Goal: Task Accomplishment & Management: Use online tool/utility

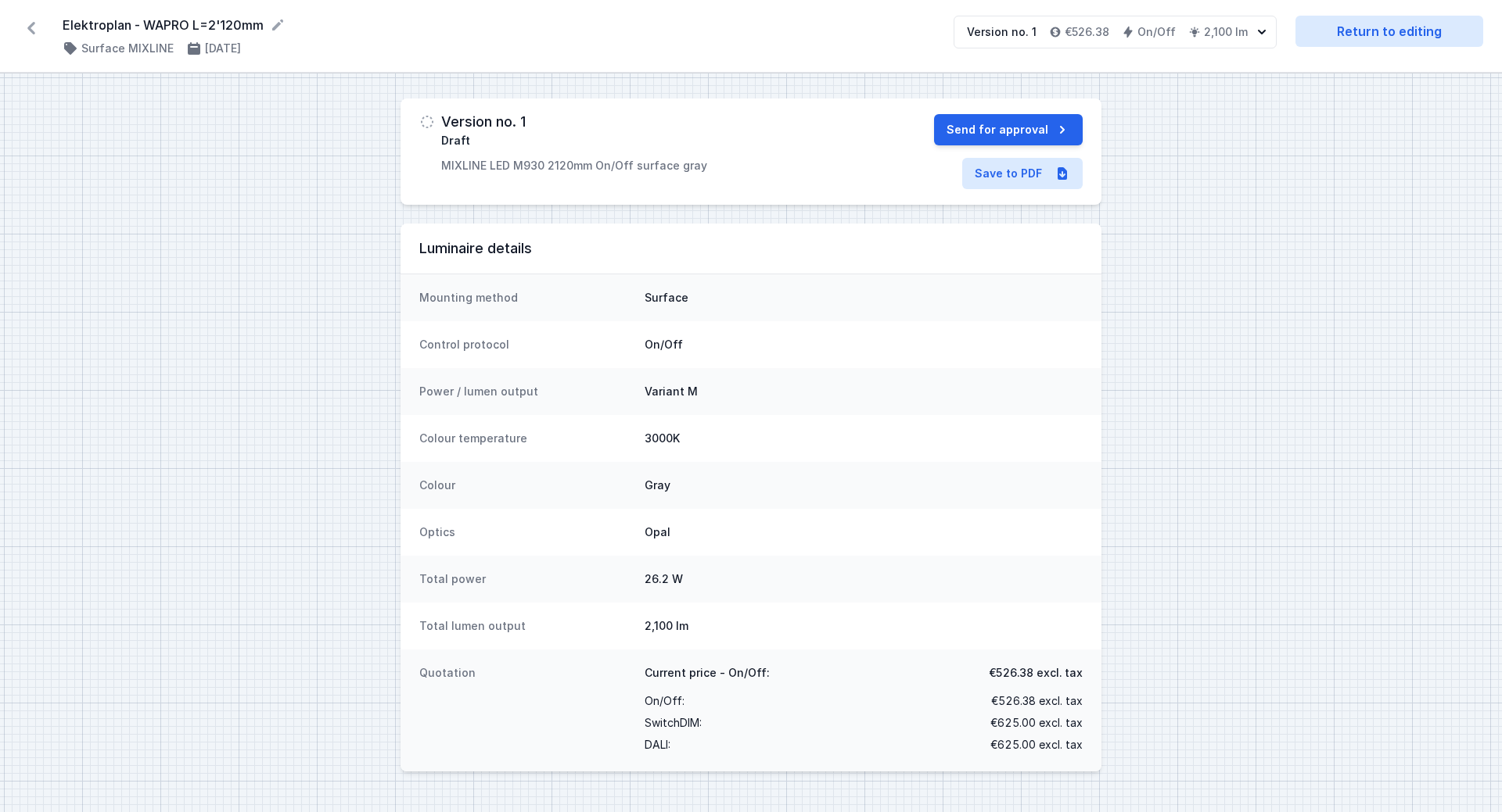
click at [31, 28] on icon at bounding box center [31, 27] width 7 height 12
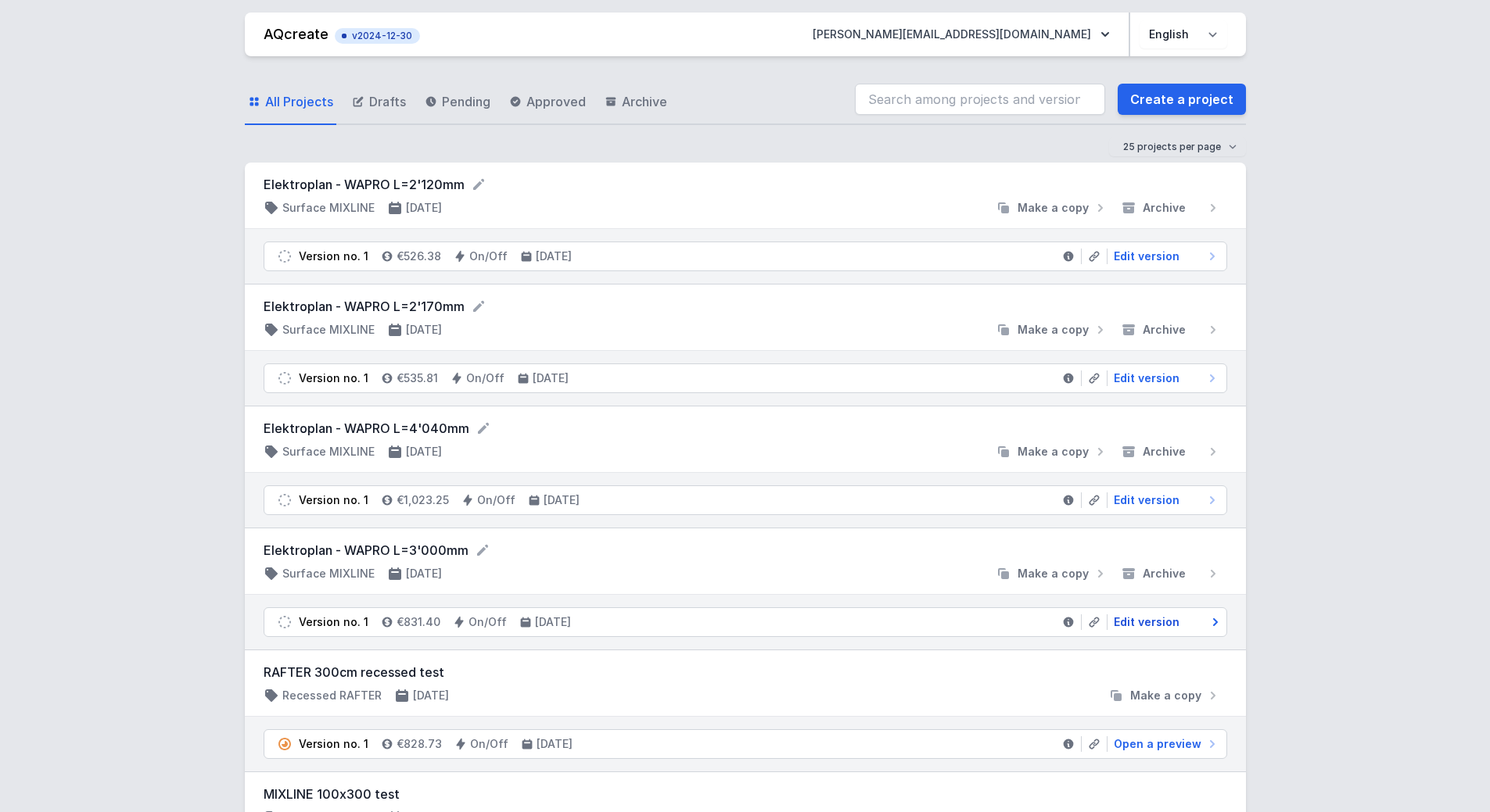
click at [1172, 629] on span "Edit version" at bounding box center [1147, 622] width 66 height 16
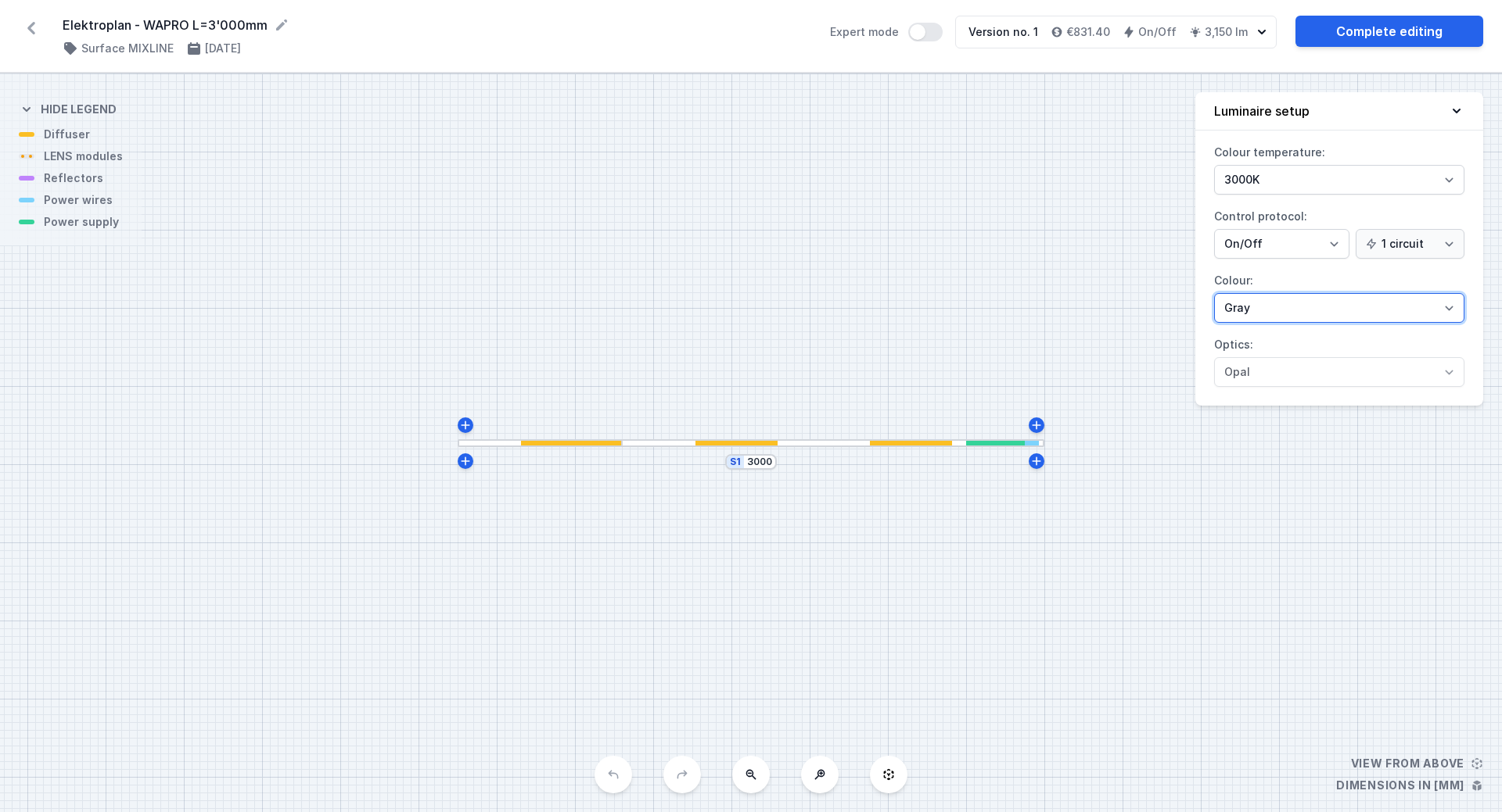
click at [1456, 312] on select "White structure Black structure Gold structure Copper Gray Another colour (from…" at bounding box center [1338, 308] width 250 height 30
select select "2"
click at [1214, 293] on select "White structure Black structure Gold structure Copper Gray Another colour (from…" at bounding box center [1338, 308] width 250 height 30
click at [1269, 522] on div "S1 3000" at bounding box center [751, 443] width 1502 height 739
click at [1350, 40] on link "Complete editing" at bounding box center [1389, 31] width 188 height 31
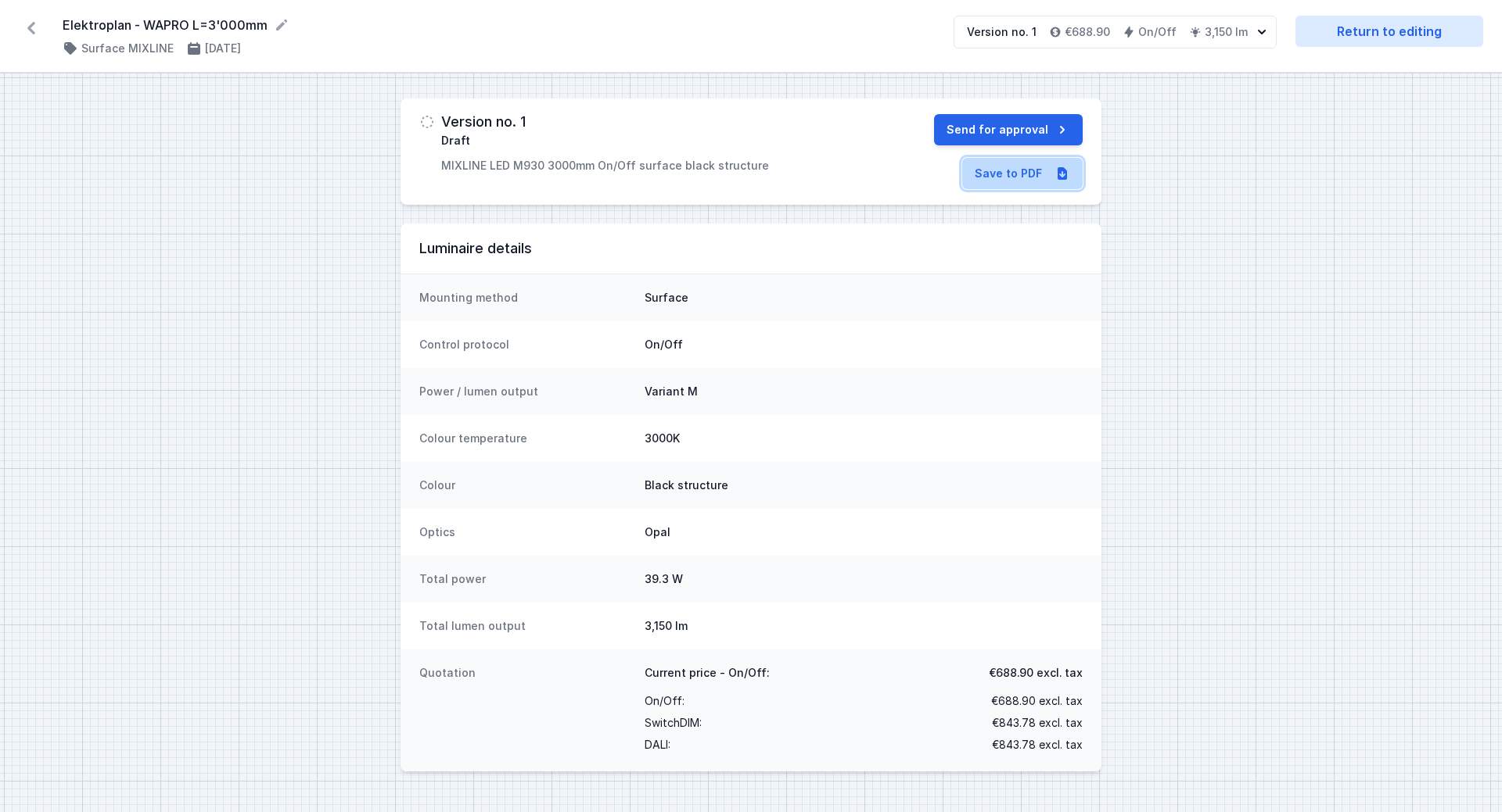
click at [1028, 178] on link "Save to PDF" at bounding box center [1022, 173] width 121 height 31
click at [36, 28] on icon at bounding box center [31, 28] width 25 height 25
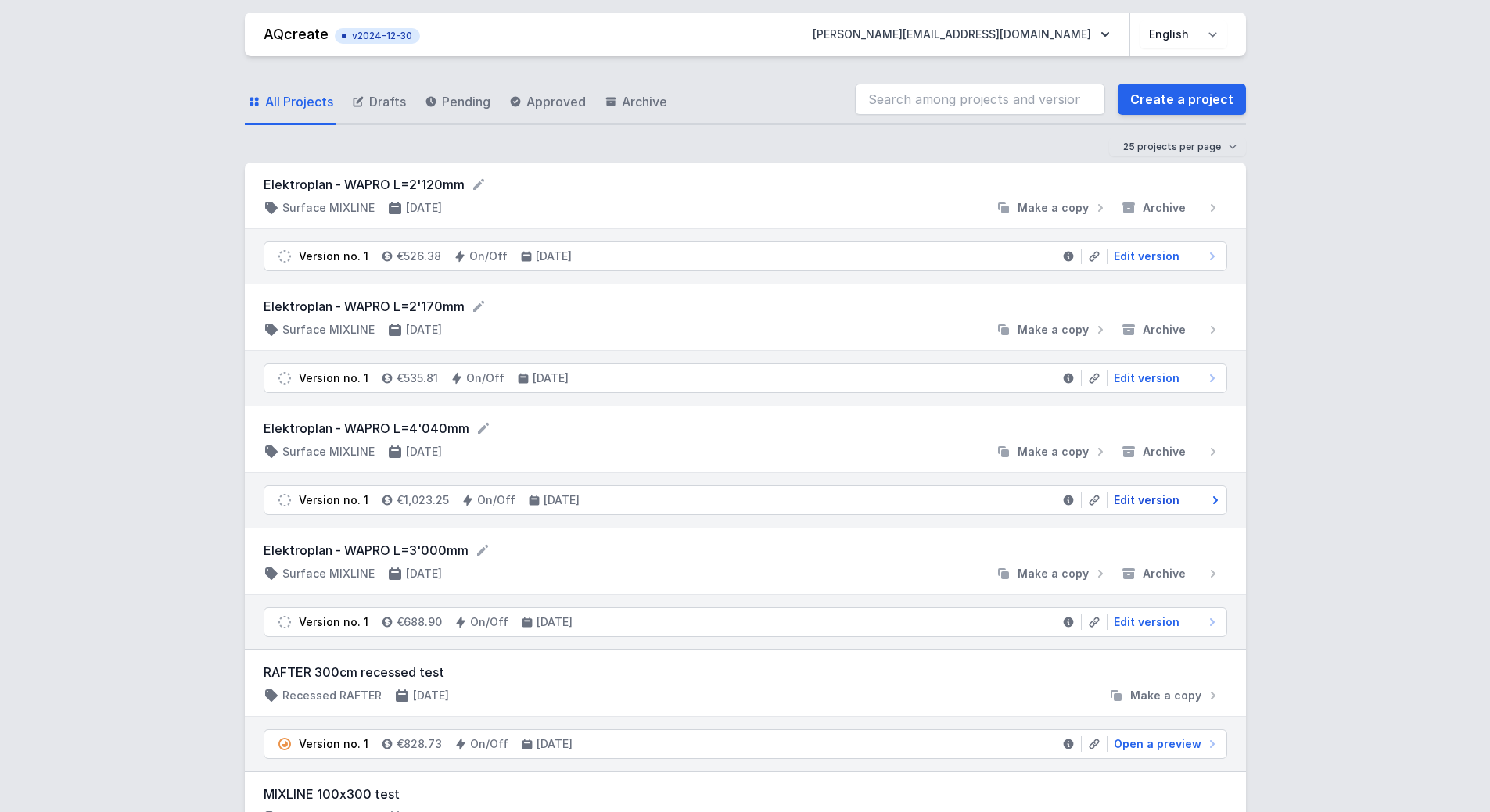
click at [1164, 499] on span "Edit version" at bounding box center [1147, 500] width 66 height 16
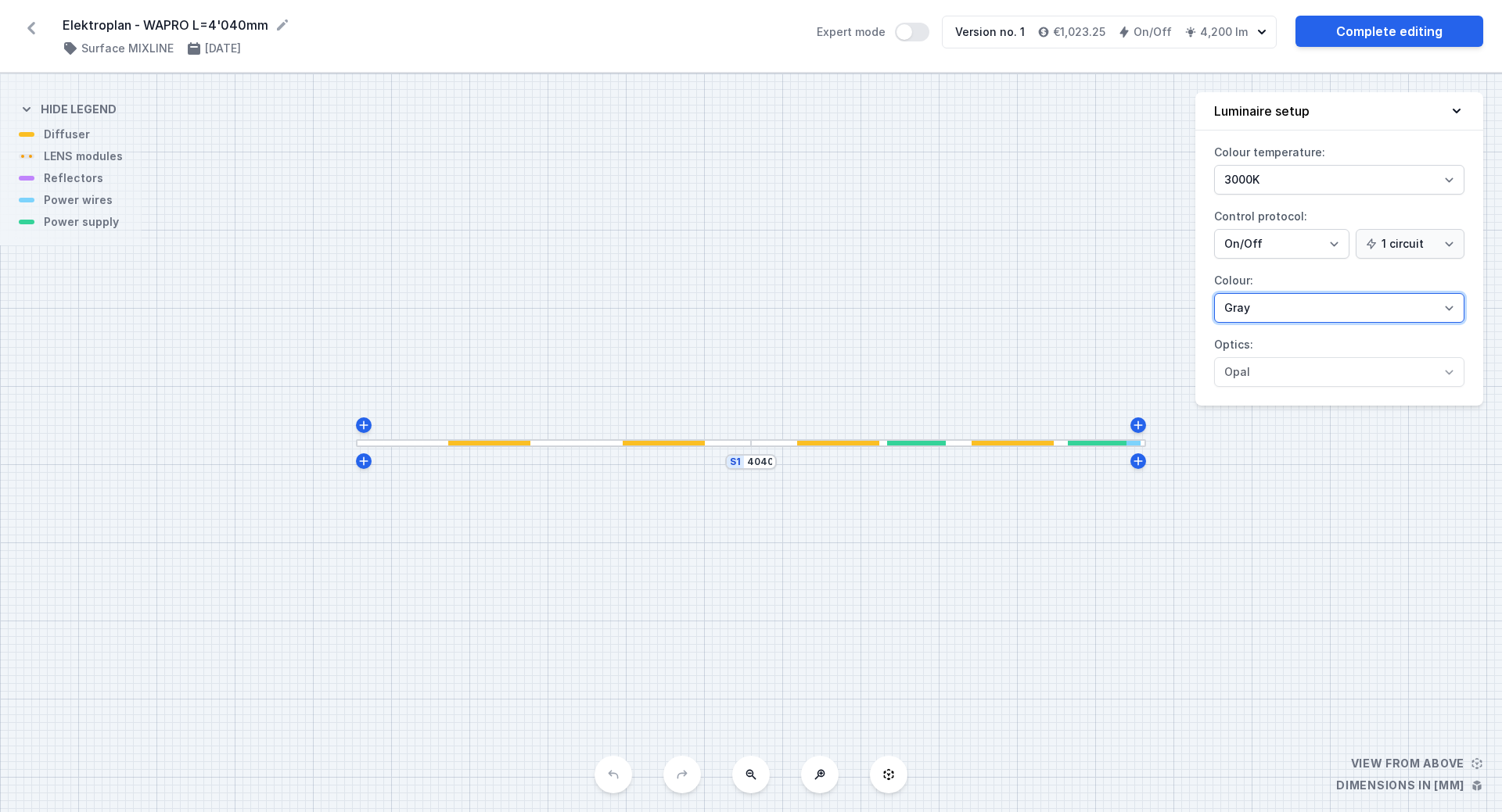
click at [1426, 306] on select "White structure Black structure Gold structure Copper Gray Another colour (from…" at bounding box center [1338, 308] width 250 height 30
select select "2"
click at [1214, 293] on select "White structure Black structure Gold structure Copper Gray Another colour (from…" at bounding box center [1338, 308] width 250 height 30
click at [920, 34] on button "Expert mode" at bounding box center [922, 32] width 35 height 19
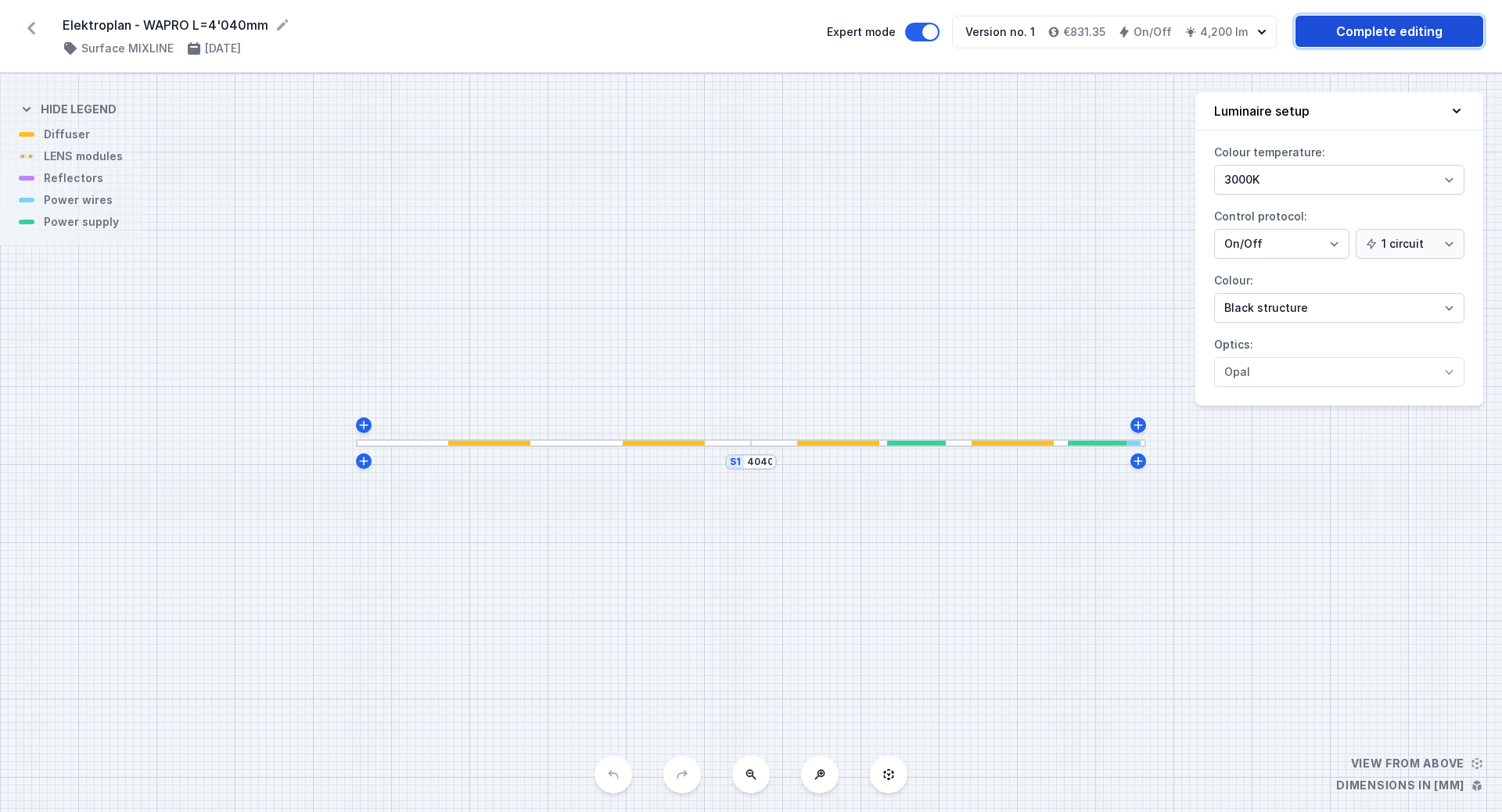
click at [1409, 42] on link "Complete editing" at bounding box center [1389, 31] width 188 height 31
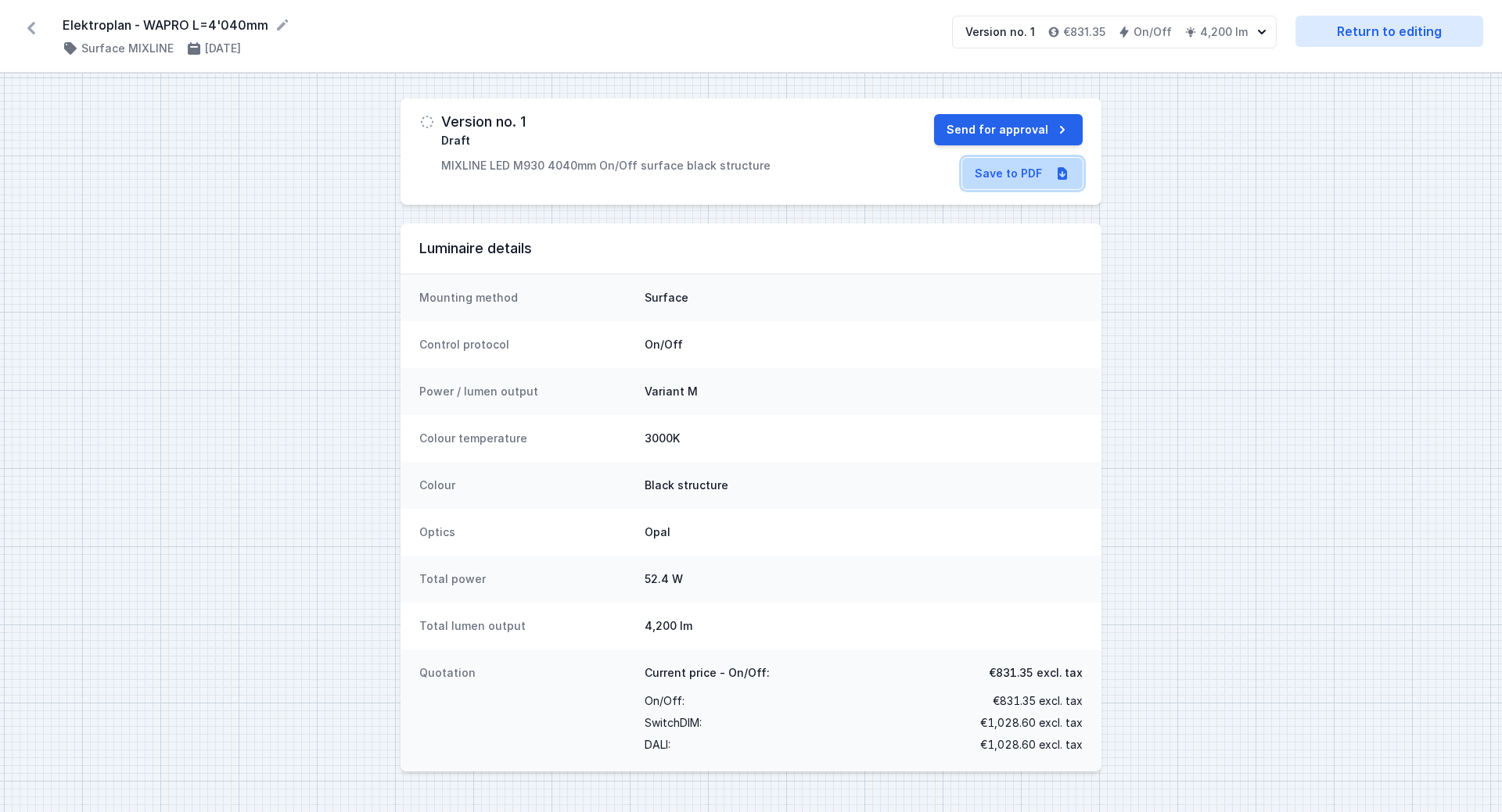
click at [1068, 172] on icon at bounding box center [1062, 173] width 16 height 16
click at [29, 27] on icon at bounding box center [31, 27] width 7 height 12
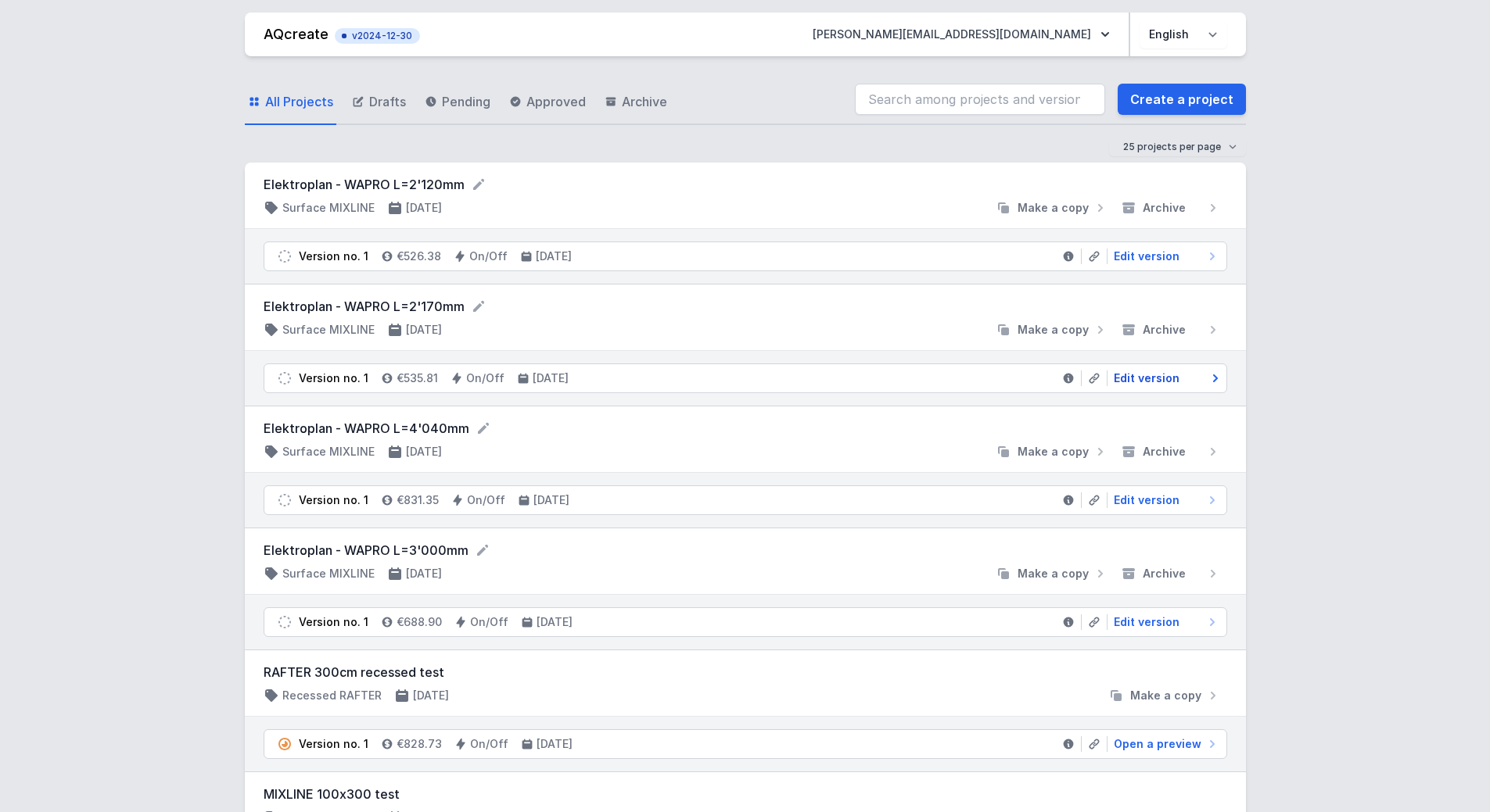
click at [1171, 379] on span "Edit version" at bounding box center [1147, 378] width 66 height 16
select select "5"
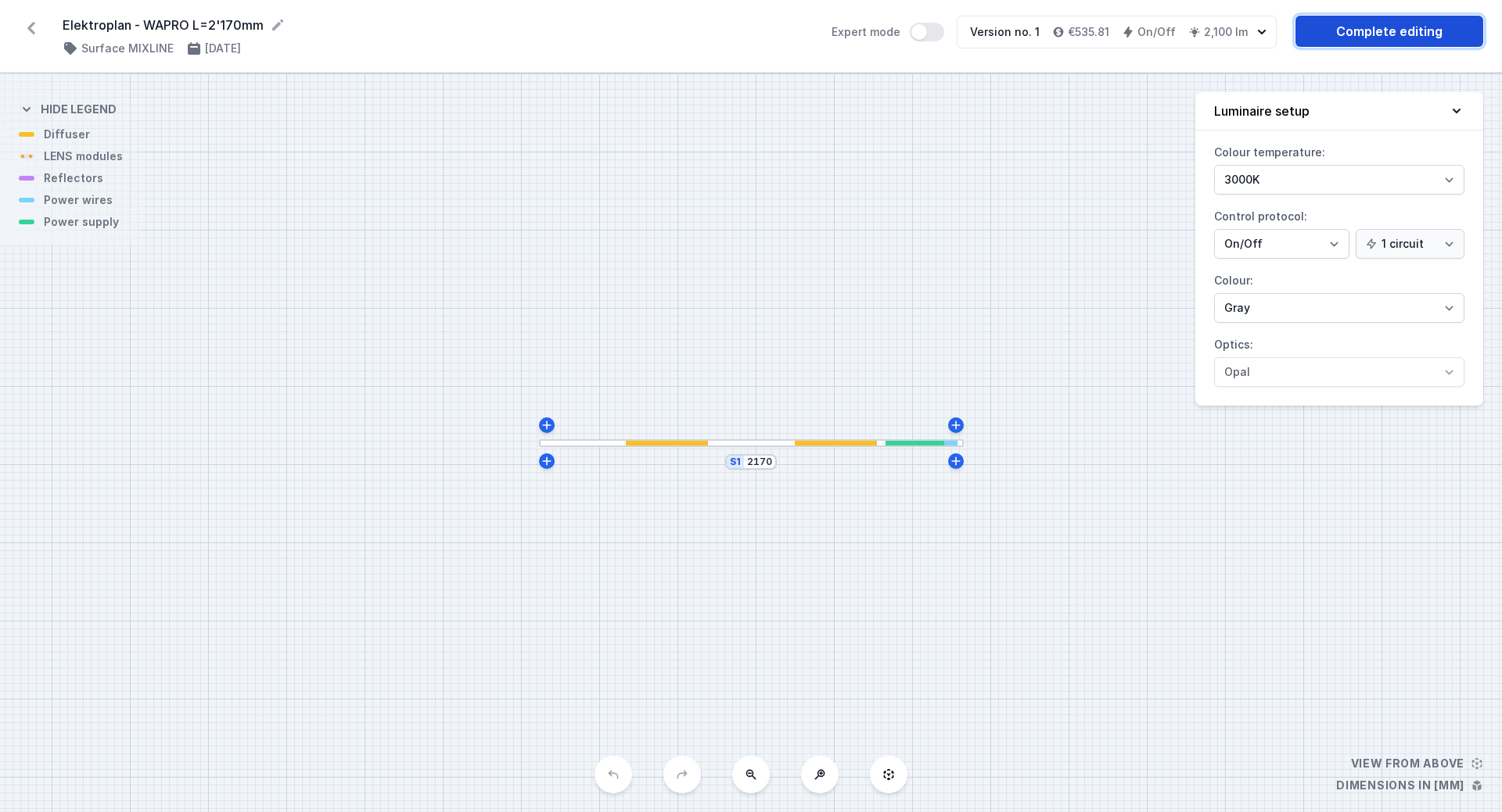
click at [1383, 36] on link "Complete editing" at bounding box center [1389, 31] width 188 height 31
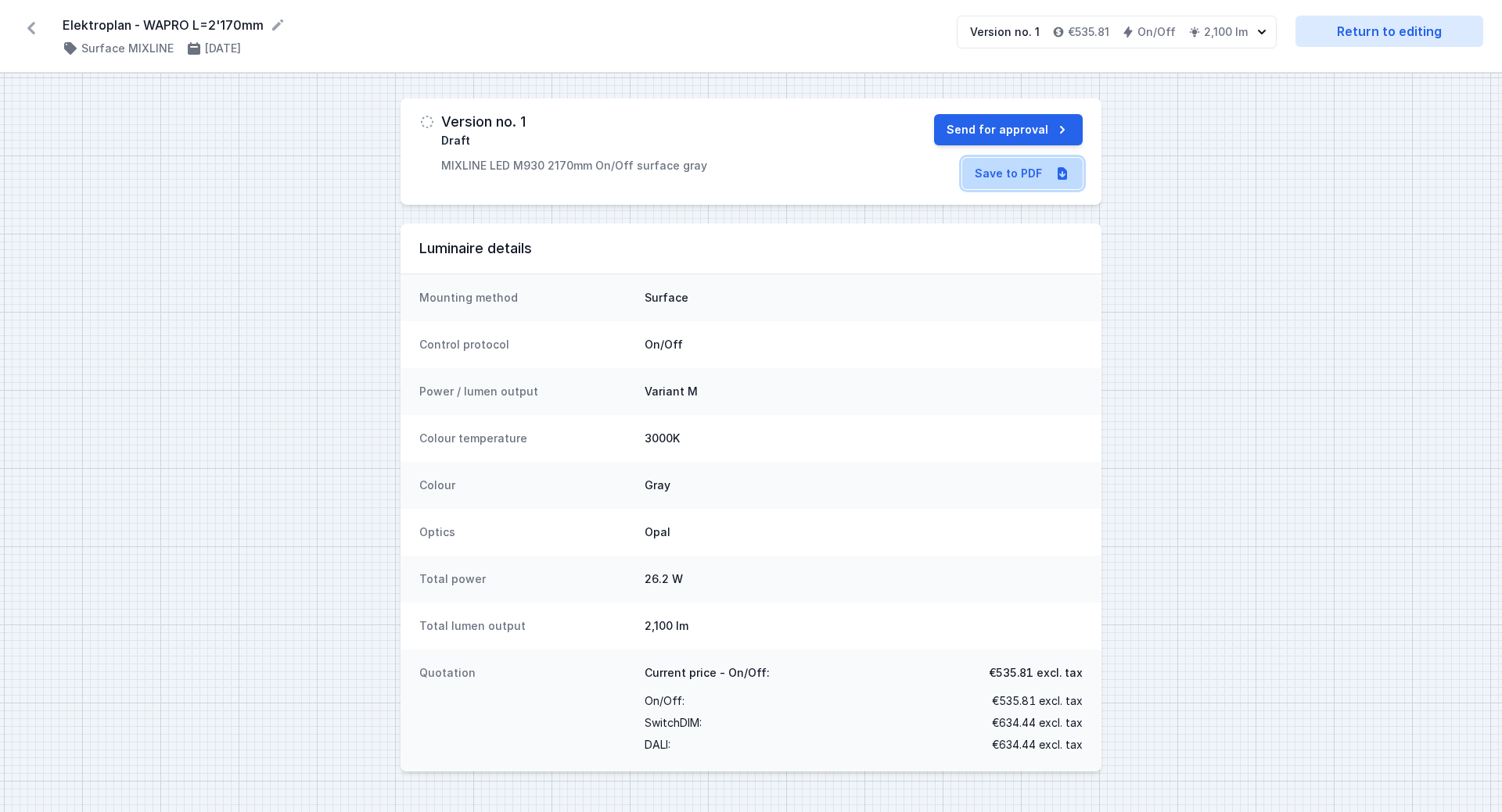
click at [1038, 171] on link "Save to PDF" at bounding box center [1022, 173] width 121 height 31
click at [25, 21] on icon at bounding box center [31, 28] width 25 height 25
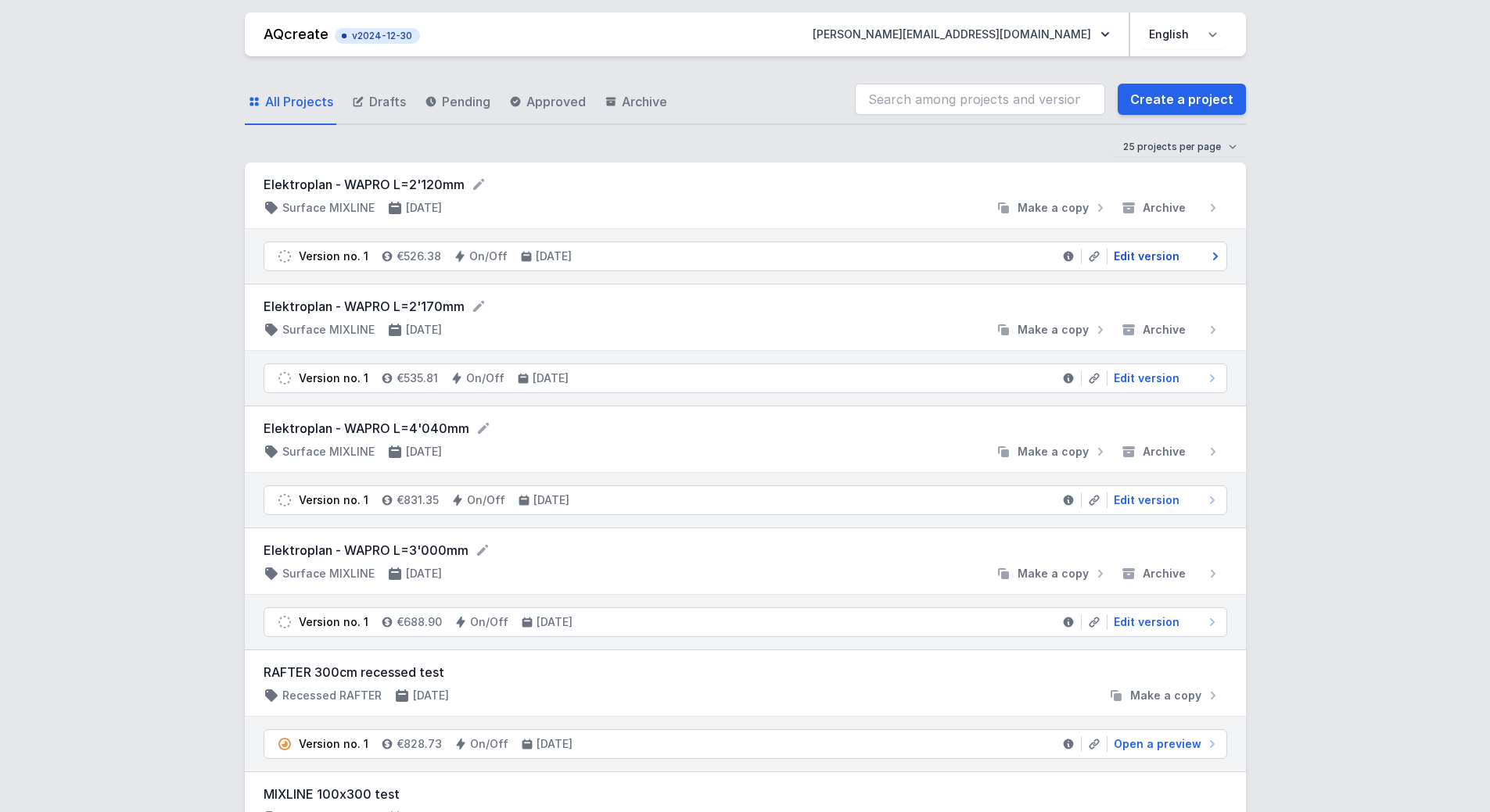
click at [1146, 254] on span "Edit version" at bounding box center [1147, 256] width 66 height 16
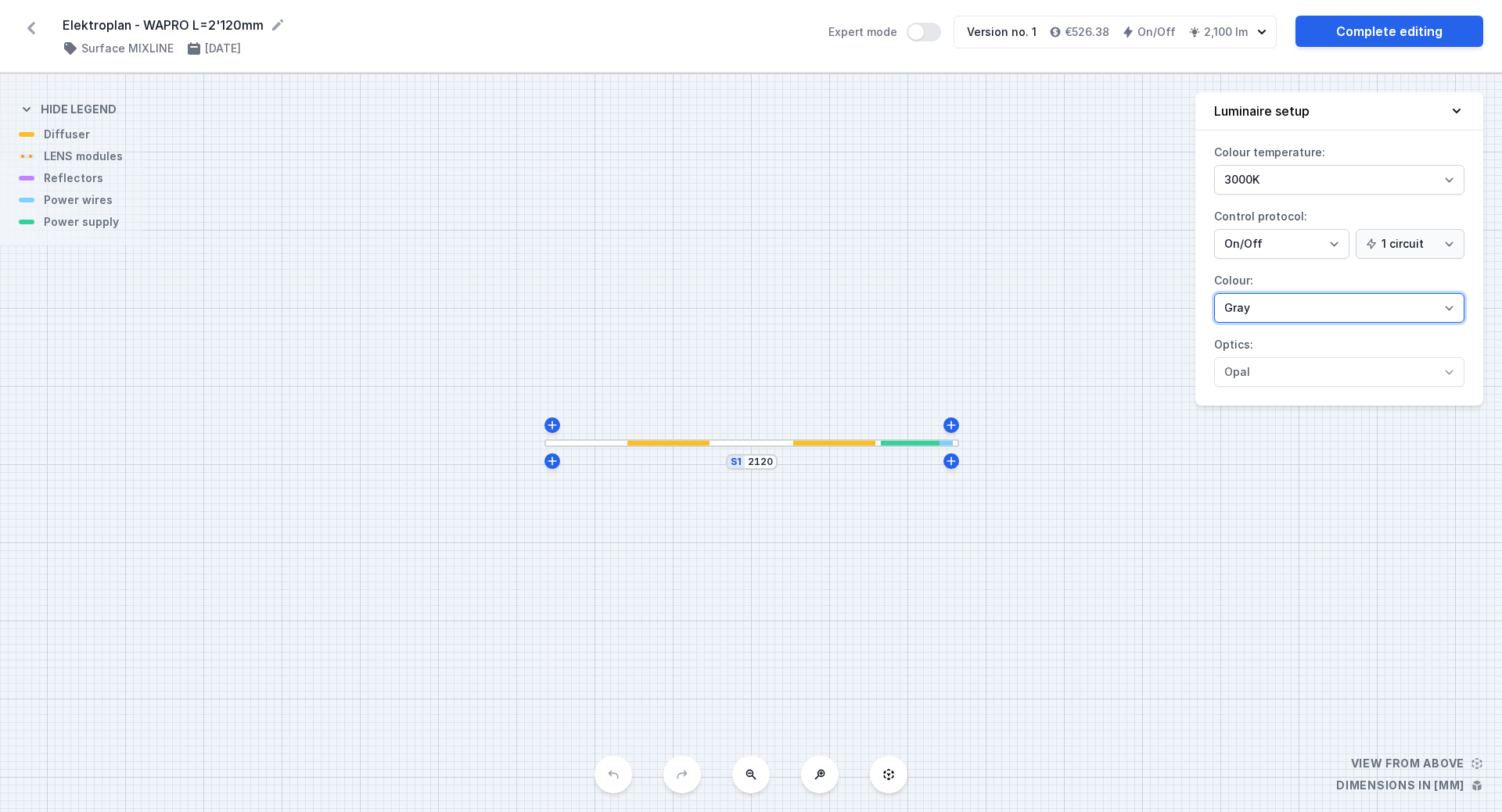
click at [1338, 309] on select "White structure Black structure Gold structure Copper Gray Another colour (from…" at bounding box center [1338, 308] width 250 height 30
select select "2"
click at [1214, 293] on select "White structure Black structure Gold structure Copper Gray Another colour (from…" at bounding box center [1338, 308] width 250 height 30
click at [1374, 37] on link "Complete editing" at bounding box center [1389, 31] width 188 height 31
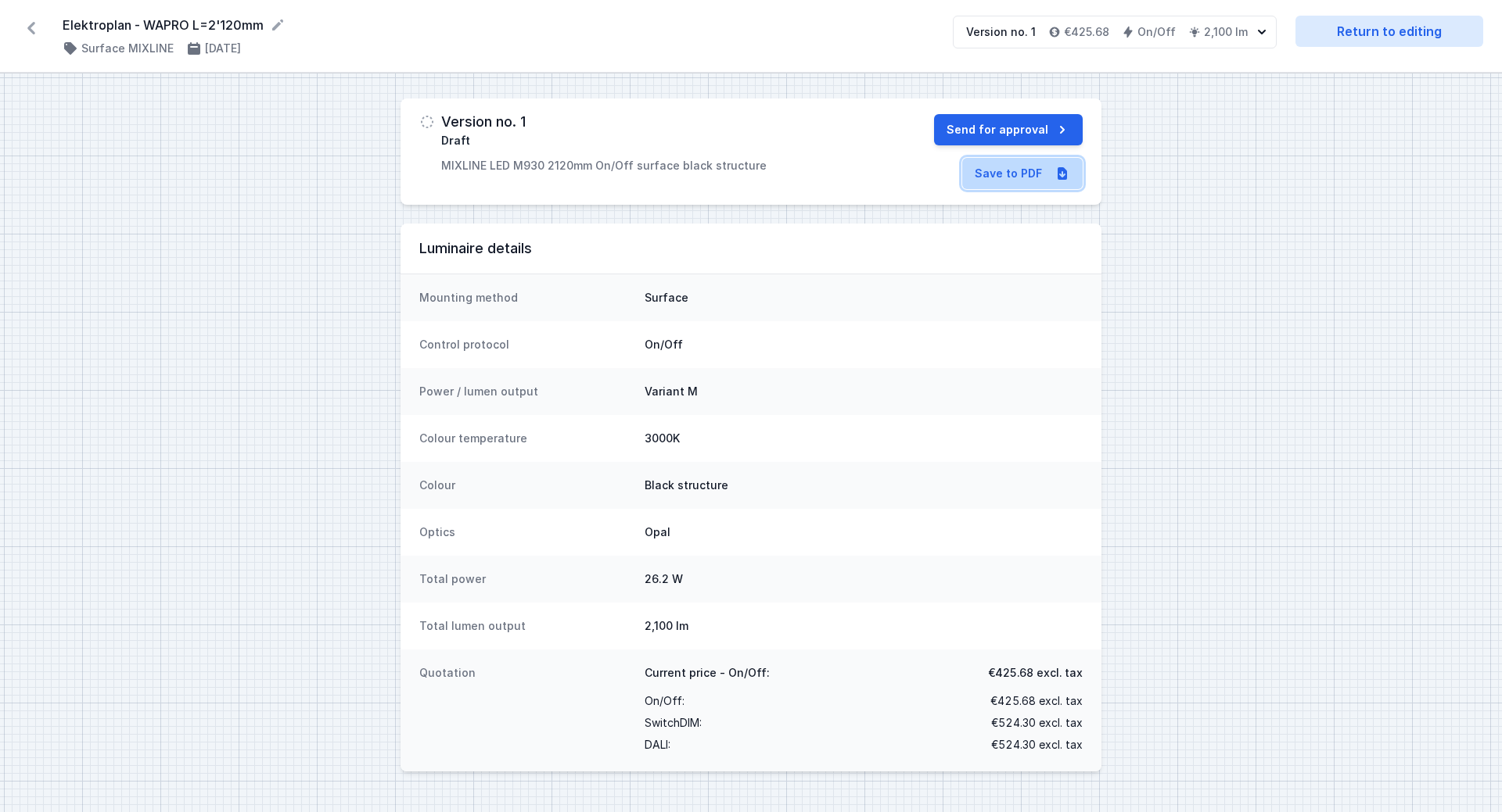
click at [1007, 174] on link "Save to PDF" at bounding box center [1022, 173] width 121 height 31
click at [752, 104] on div "Version no. 1 Draft MIXLINE LED M930 2120mm On/Off surface black structure Send…" at bounding box center [751, 152] width 701 height 107
click at [28, 30] on icon at bounding box center [31, 28] width 25 height 25
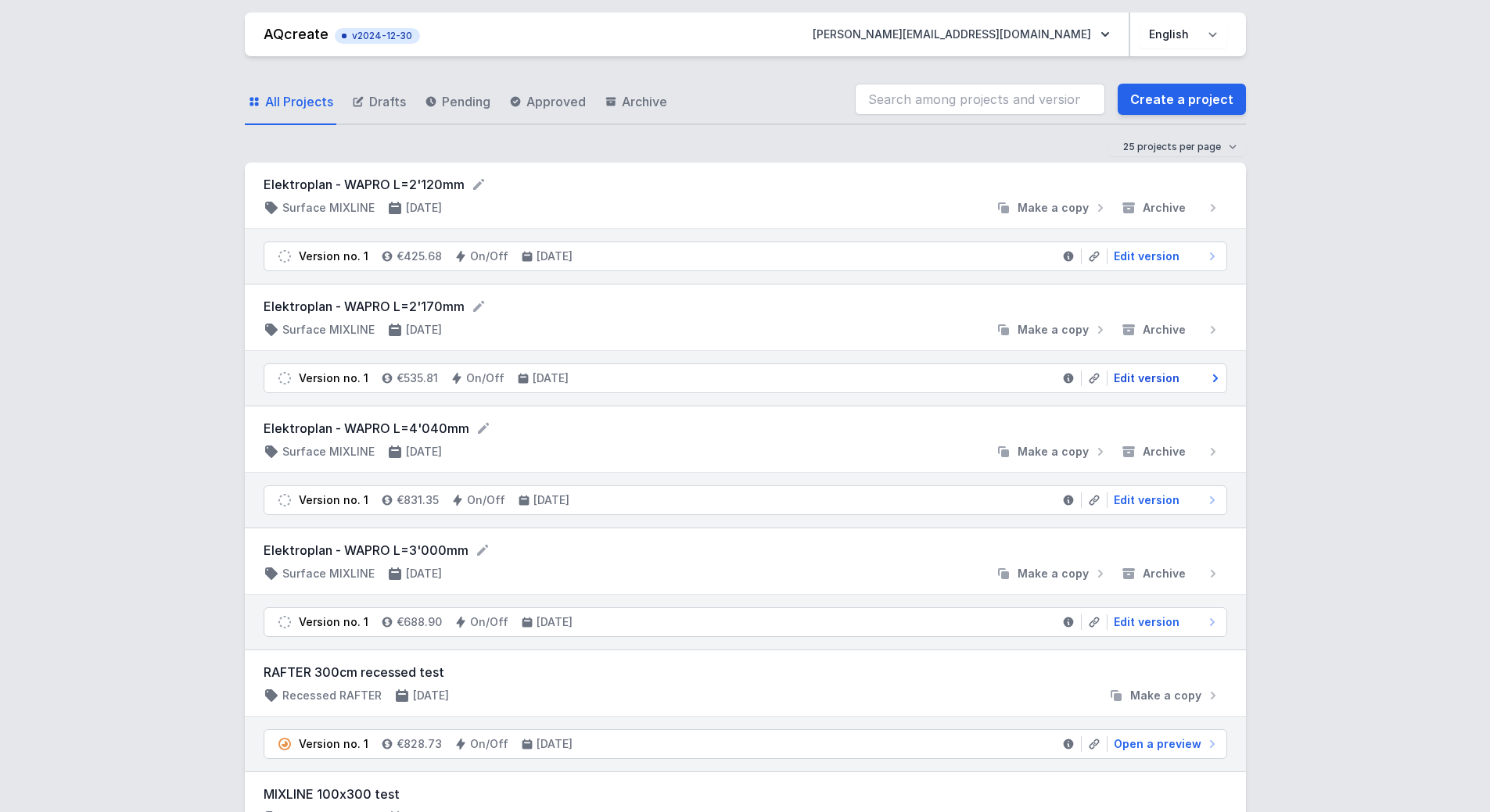
click at [1156, 380] on span "Edit version" at bounding box center [1147, 378] width 66 height 16
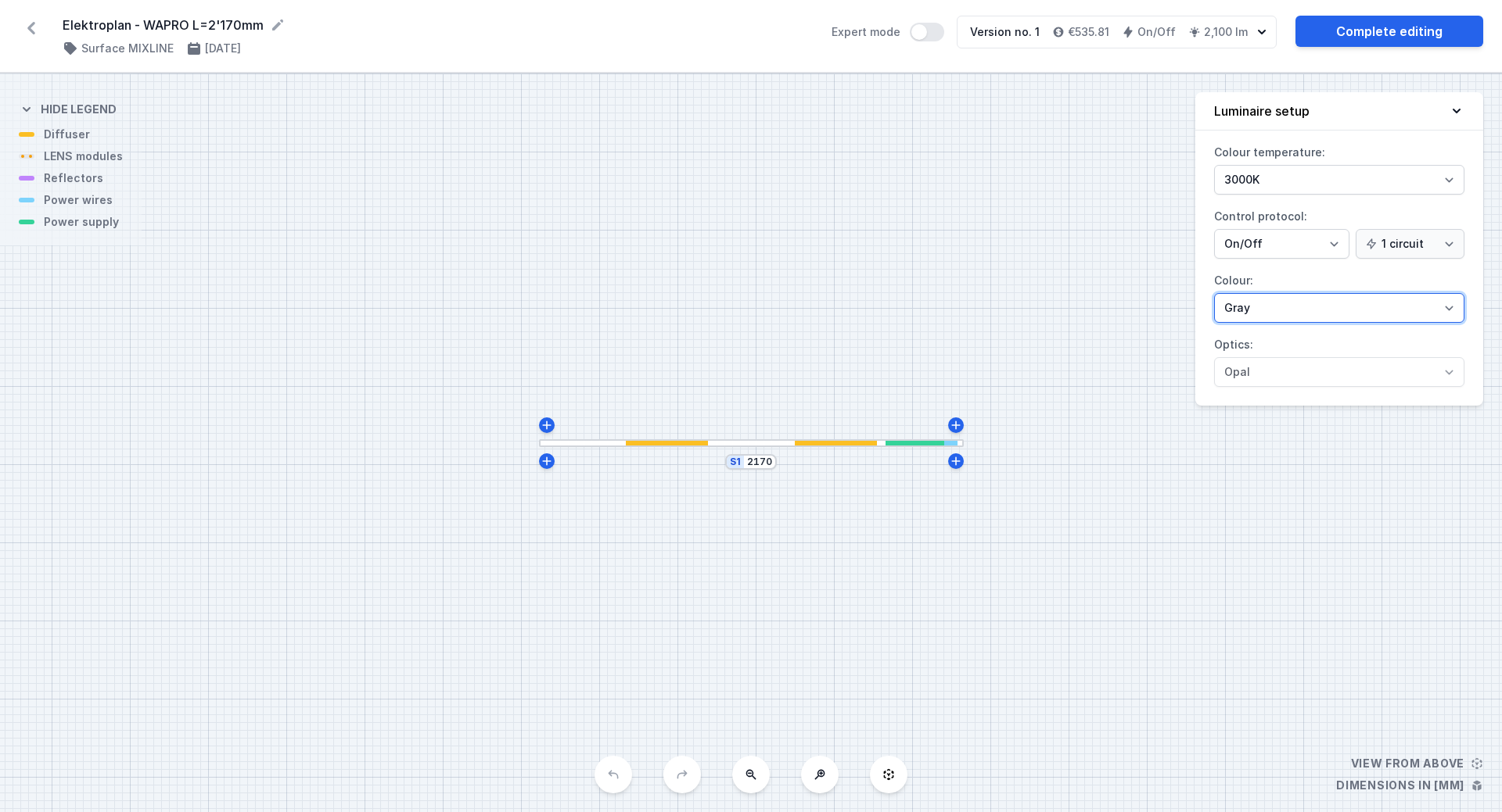
click at [1364, 307] on select "White structure Black structure Gold structure Copper Gray Another colour (from…" at bounding box center [1338, 308] width 250 height 30
select select "2"
click at [1214, 293] on select "White structure Black structure Gold structure Copper Gray Another colour (from…" at bounding box center [1338, 308] width 250 height 30
click at [1378, 35] on link "Complete editing" at bounding box center [1389, 31] width 188 height 31
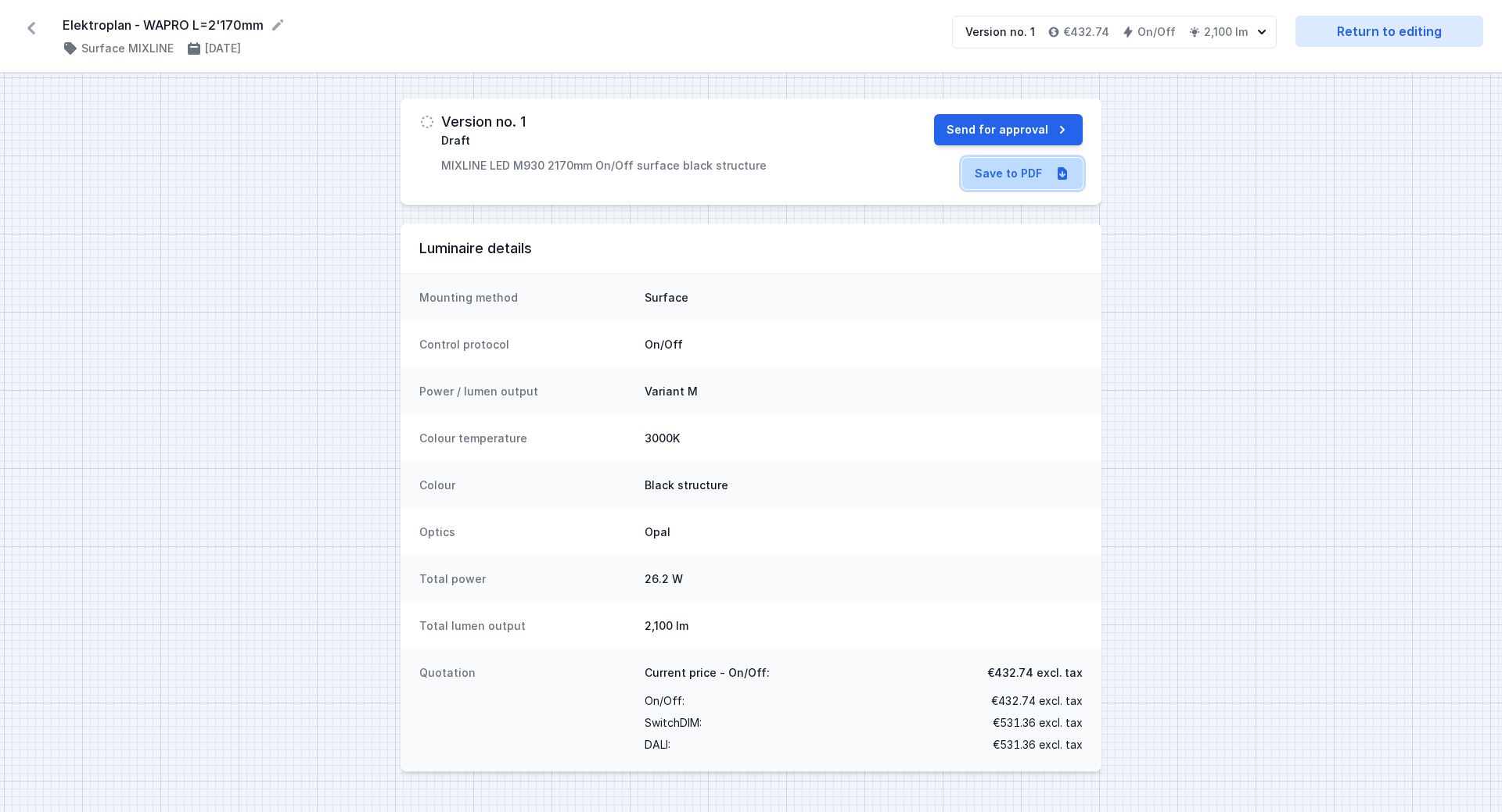
click at [1016, 181] on link "Save to PDF" at bounding box center [1022, 173] width 121 height 31
